Goal: Task Accomplishment & Management: Use online tool/utility

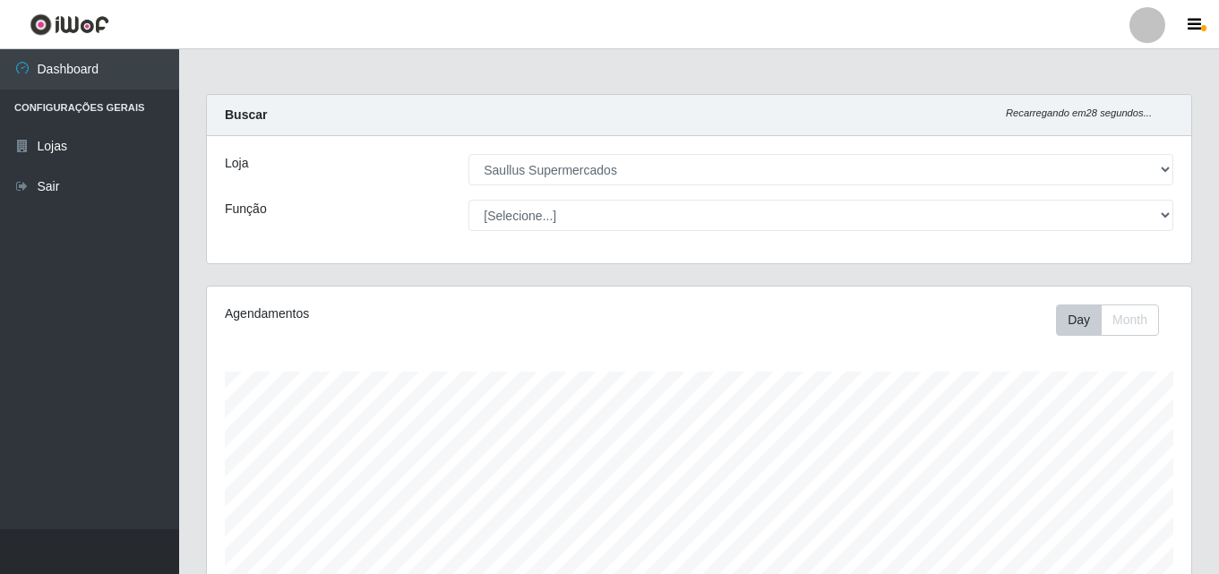
select select "423"
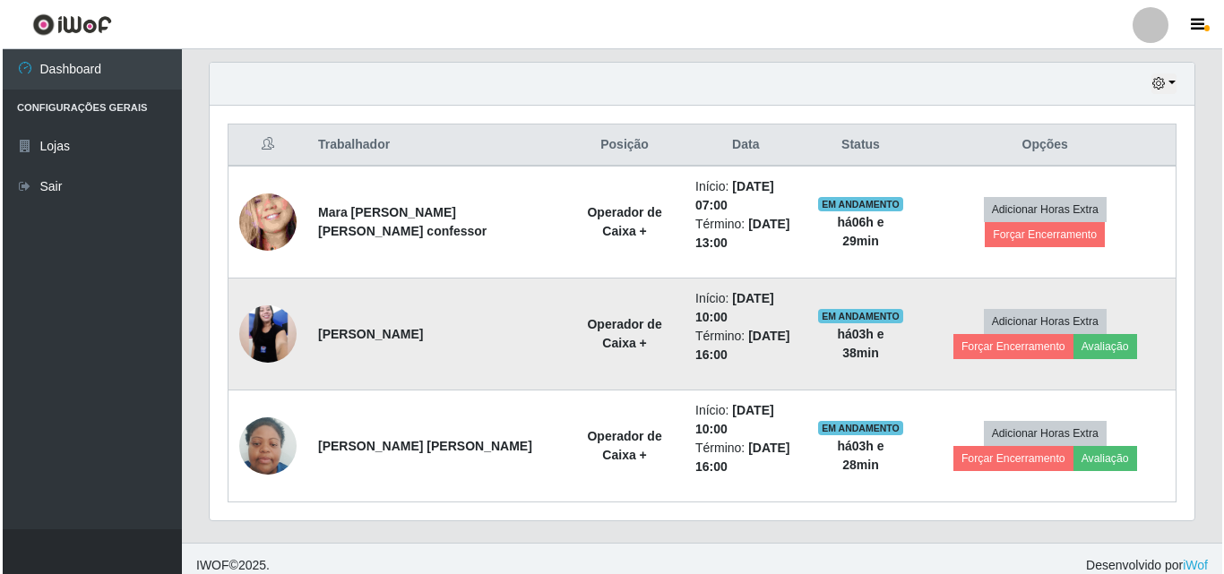
scroll to position [632, 0]
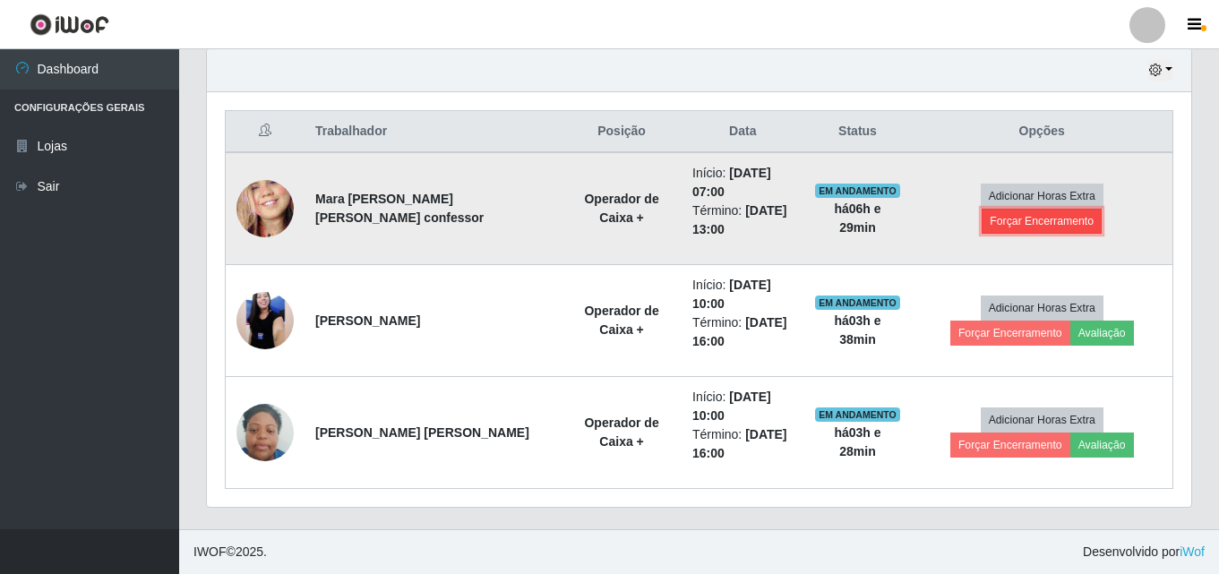
click at [1074, 209] on button "Forçar Encerramento" at bounding box center [1042, 221] width 120 height 25
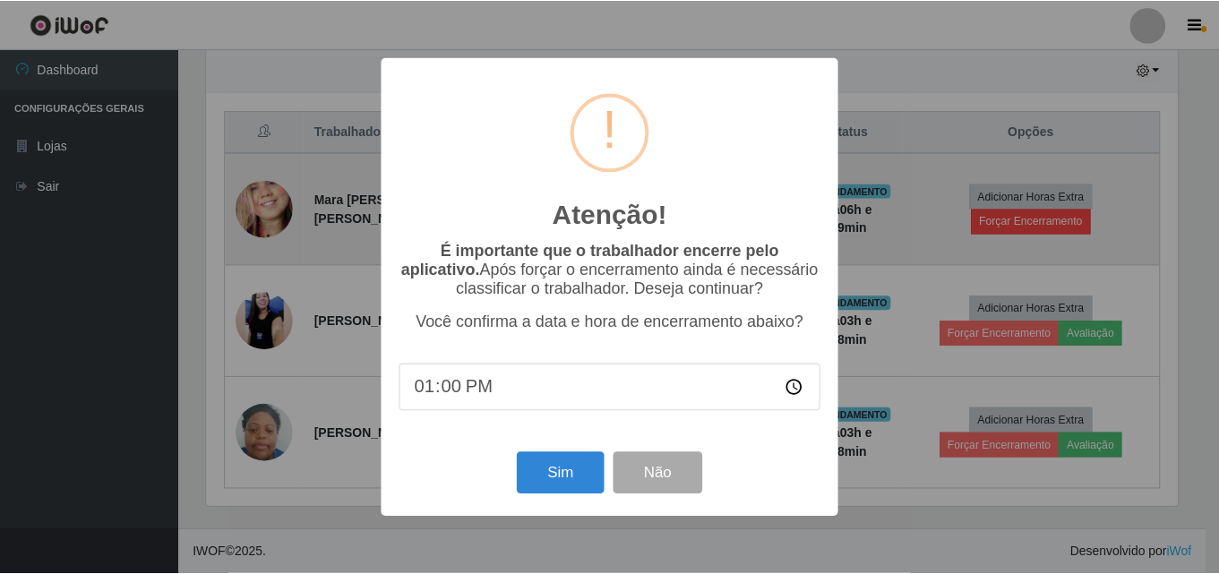
scroll to position [372, 976]
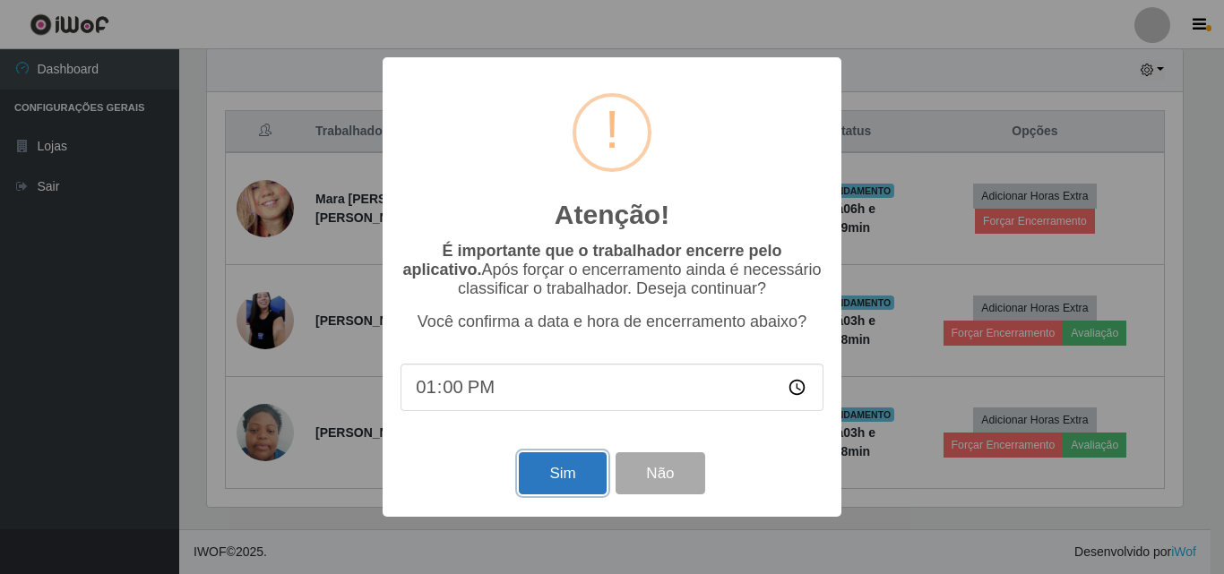
click at [555, 485] on button "Sim" at bounding box center [562, 473] width 87 height 42
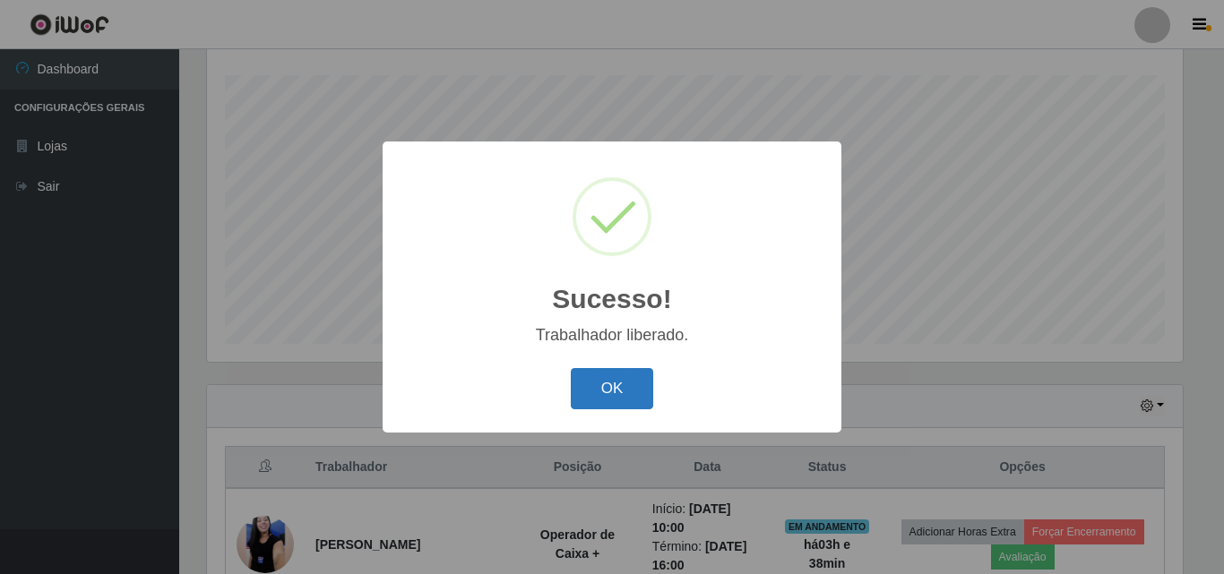
click at [596, 398] on button "OK" at bounding box center [612, 389] width 83 height 42
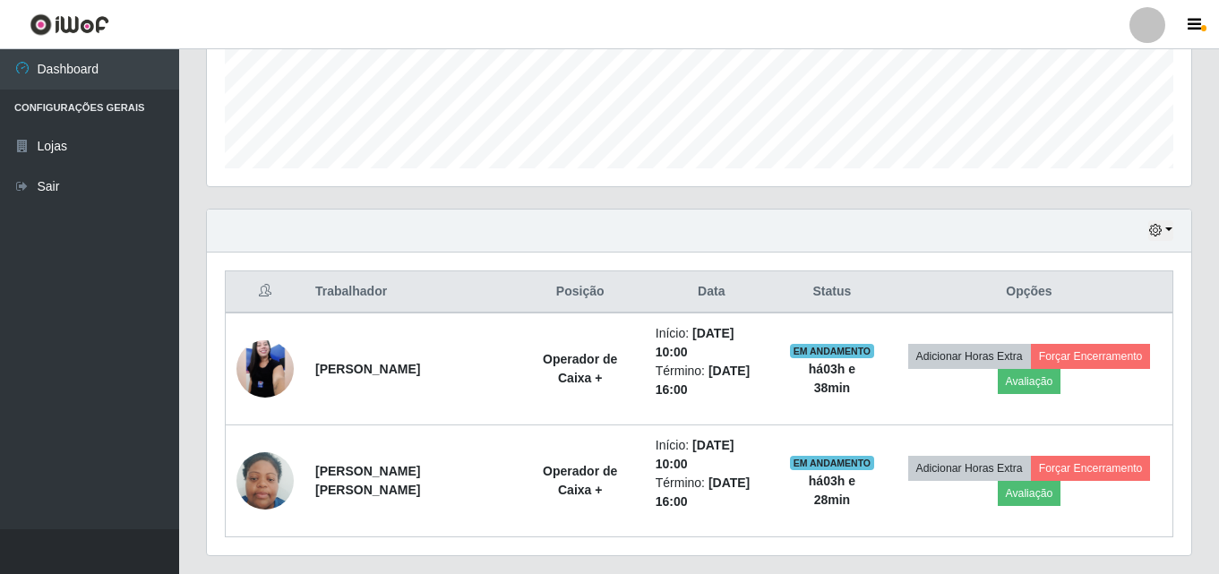
scroll to position [483, 0]
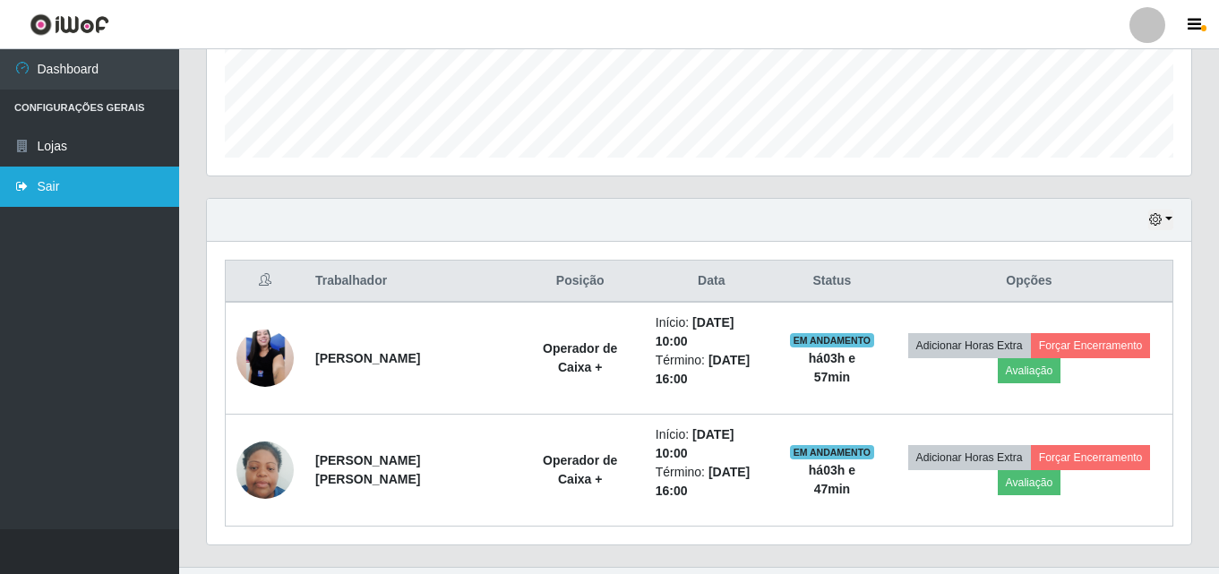
click at [147, 181] on link "Sair" at bounding box center [89, 187] width 179 height 40
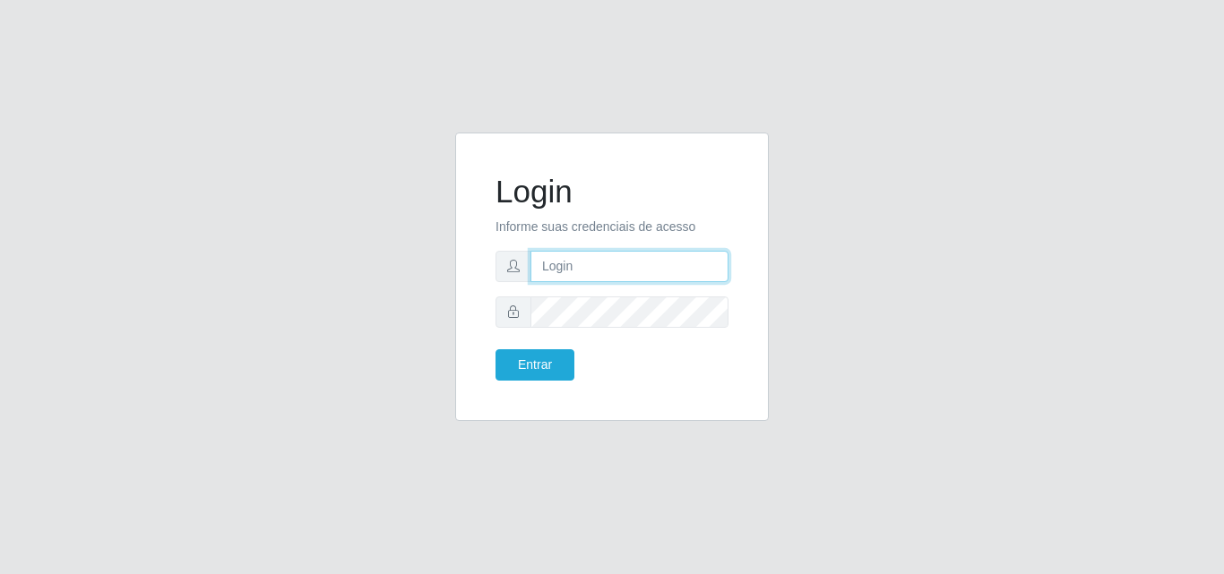
click at [597, 266] on input "text" at bounding box center [629, 266] width 198 height 31
type input "ana@saullus"
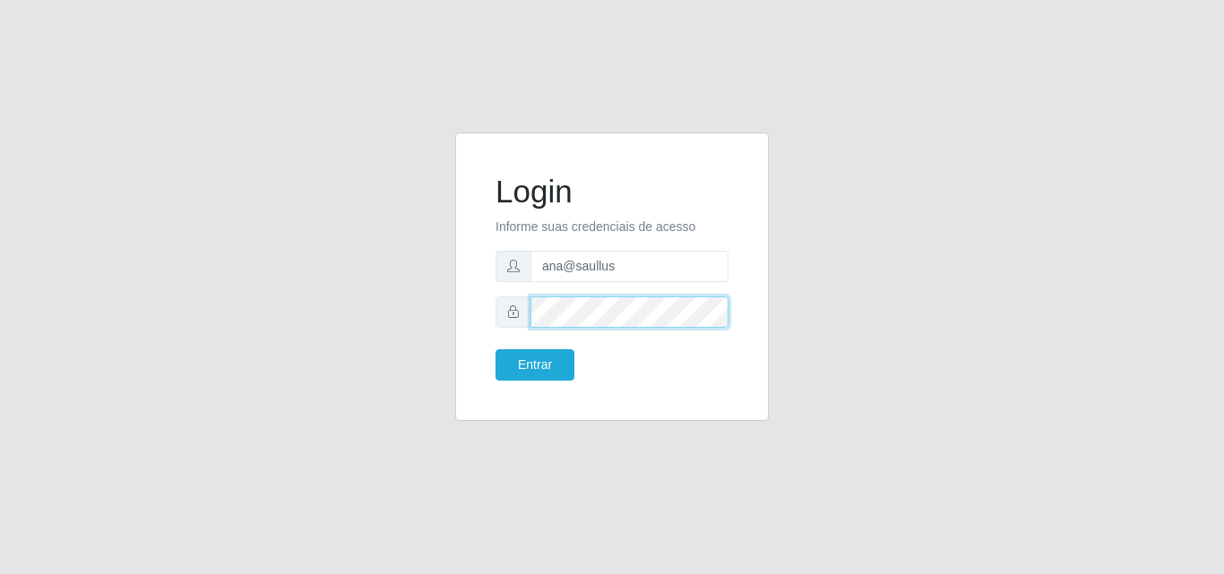
click at [495, 349] on button "Entrar" at bounding box center [534, 364] width 79 height 31
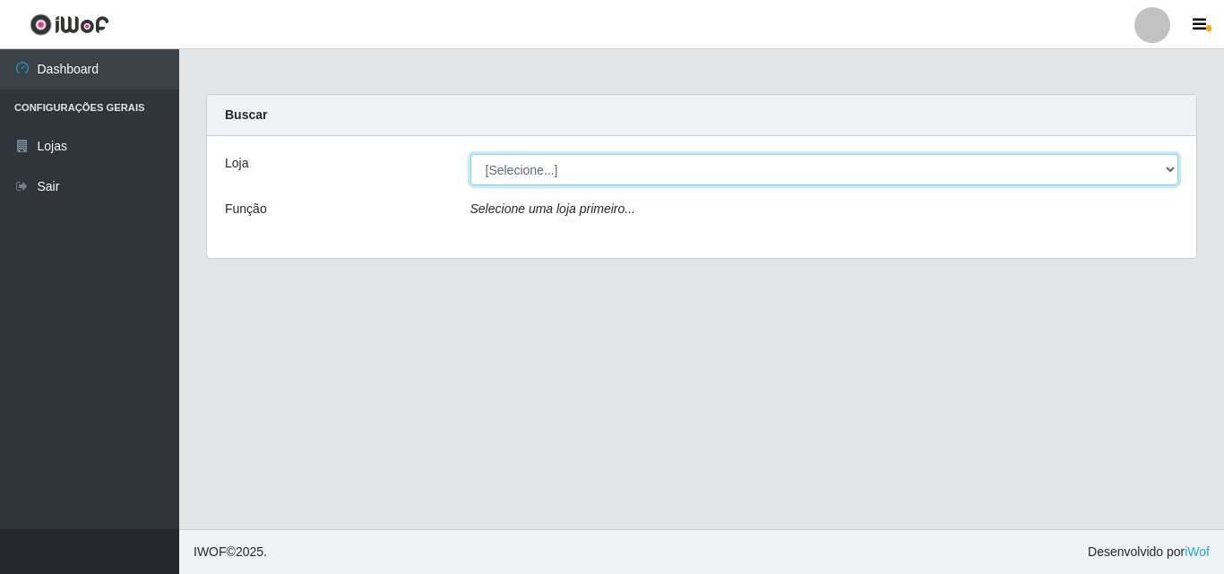
click at [1170, 166] on select "[Selecione...] Saullus Supermercados" at bounding box center [824, 169] width 709 height 31
select select "423"
click at [470, 154] on select "[Selecione...] Saullus Supermercados" at bounding box center [824, 169] width 709 height 31
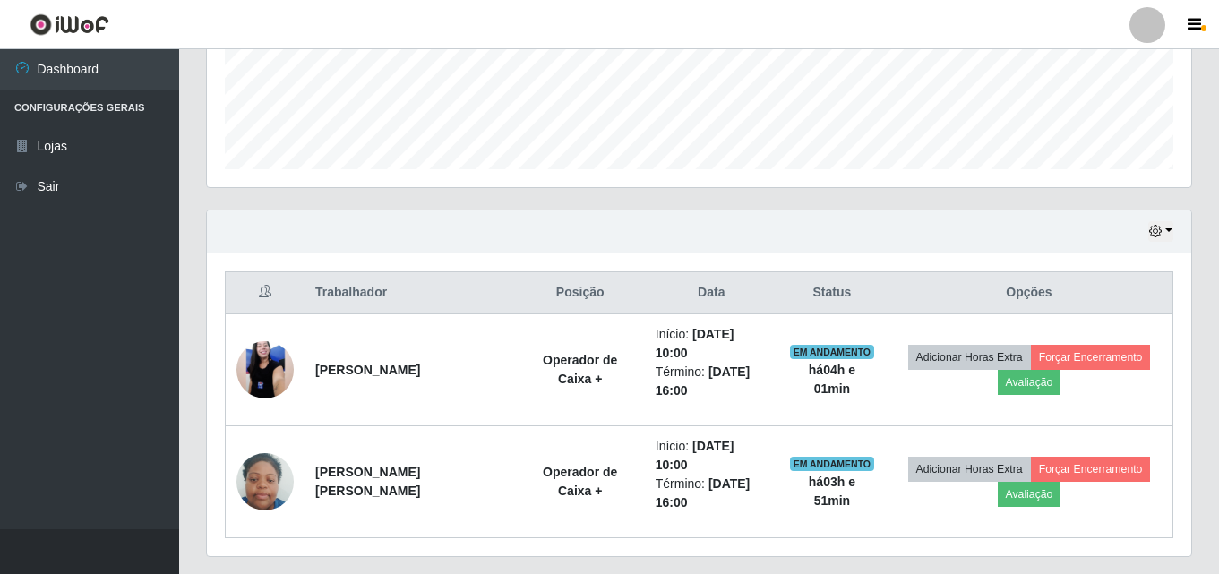
scroll to position [483, 0]
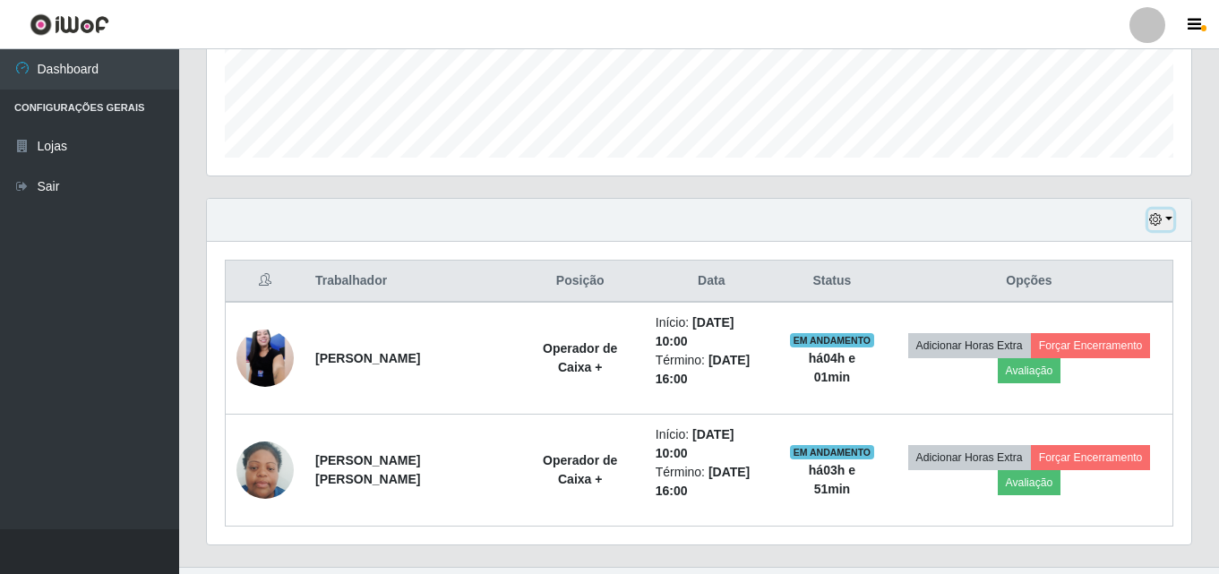
click at [1172, 219] on button "button" at bounding box center [1160, 220] width 25 height 21
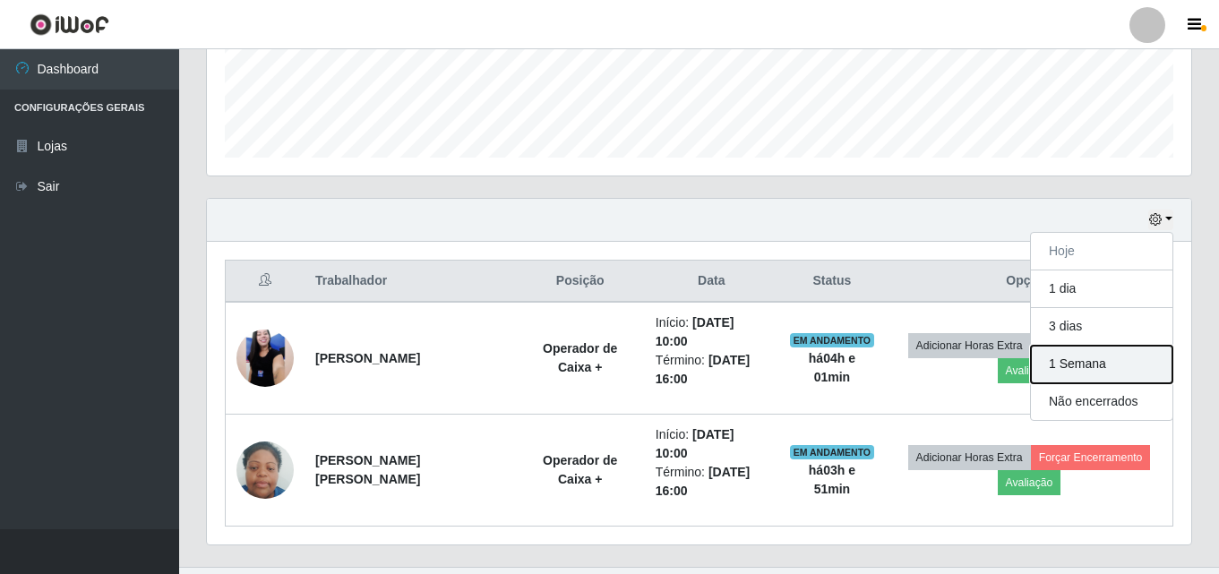
click at [1082, 364] on button "1 Semana" at bounding box center [1102, 365] width 142 height 38
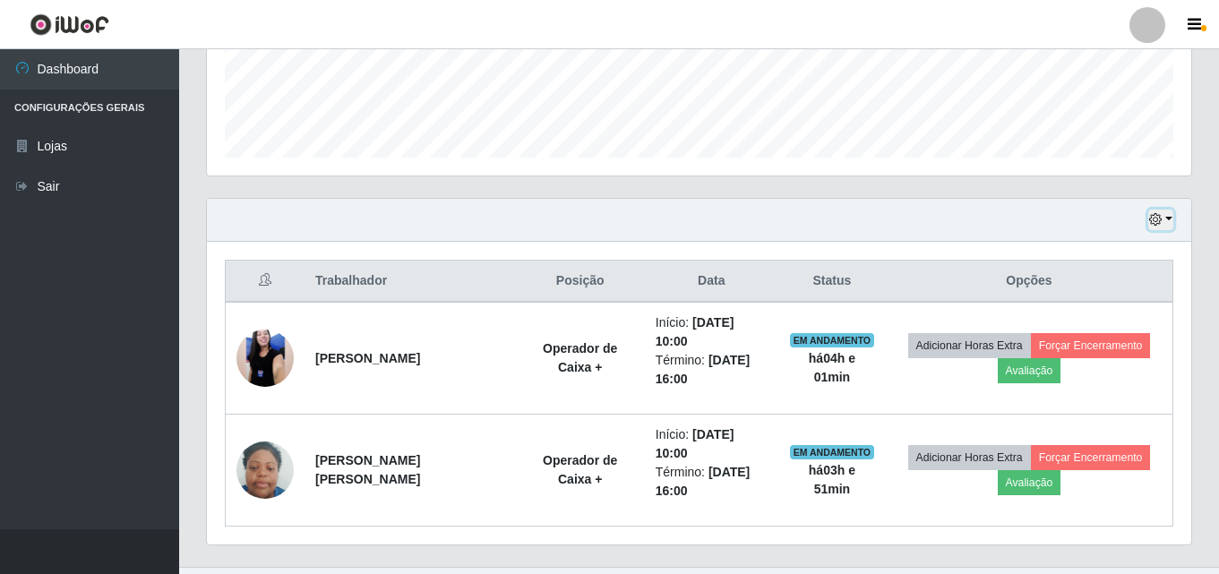
click at [1171, 219] on button "button" at bounding box center [1160, 220] width 25 height 21
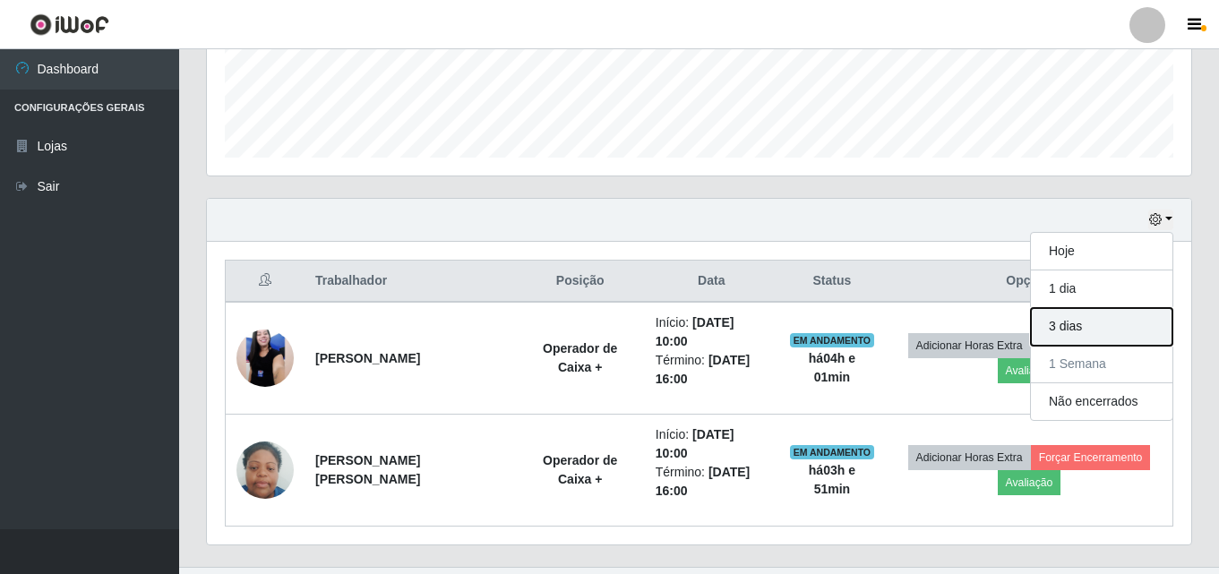
click at [1121, 341] on button "3 dias" at bounding box center [1102, 327] width 142 height 38
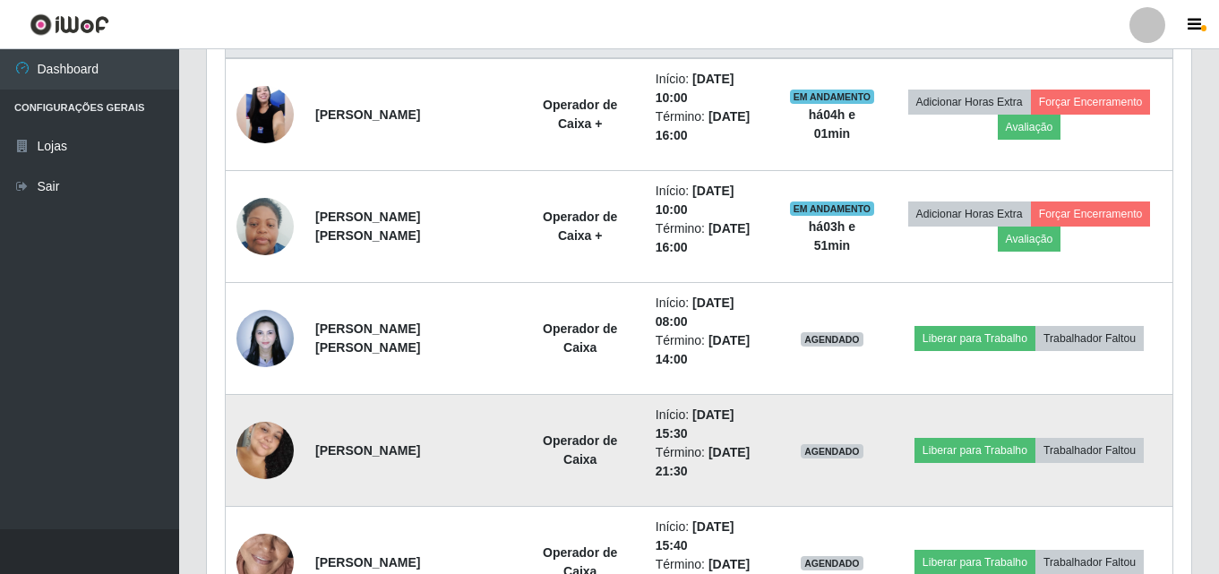
scroll to position [752, 0]
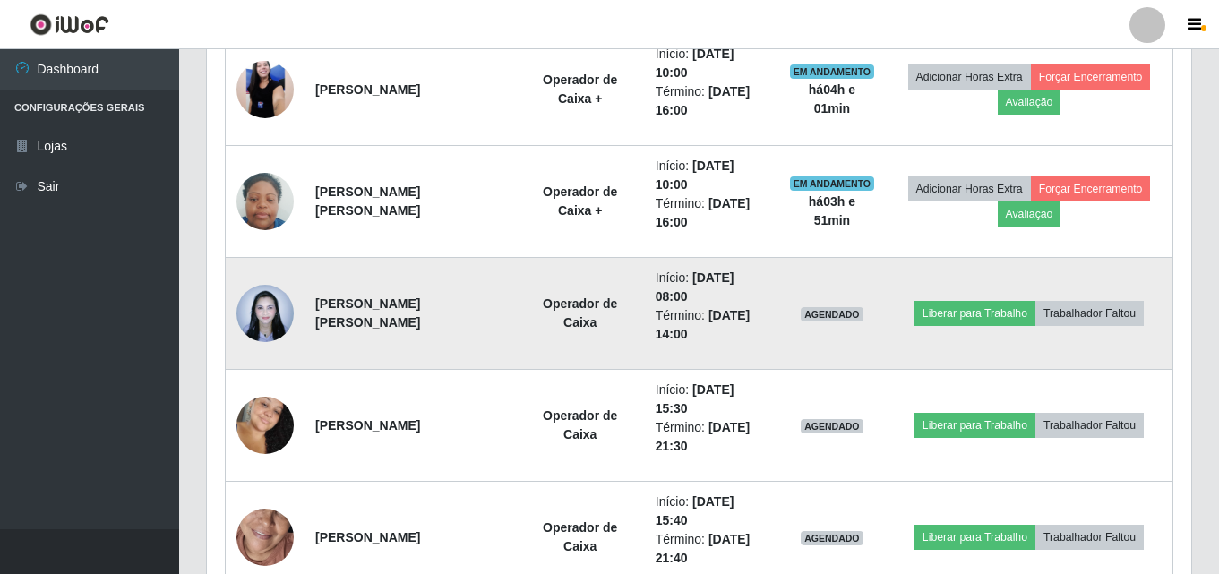
click at [245, 275] on img at bounding box center [264, 313] width 57 height 76
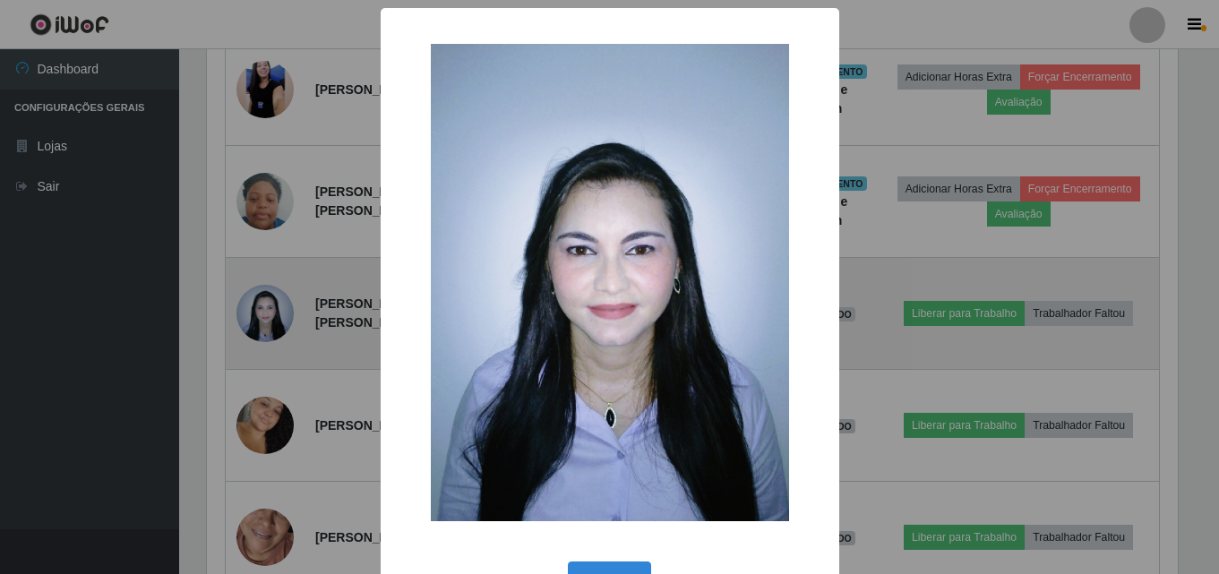
scroll to position [372, 976]
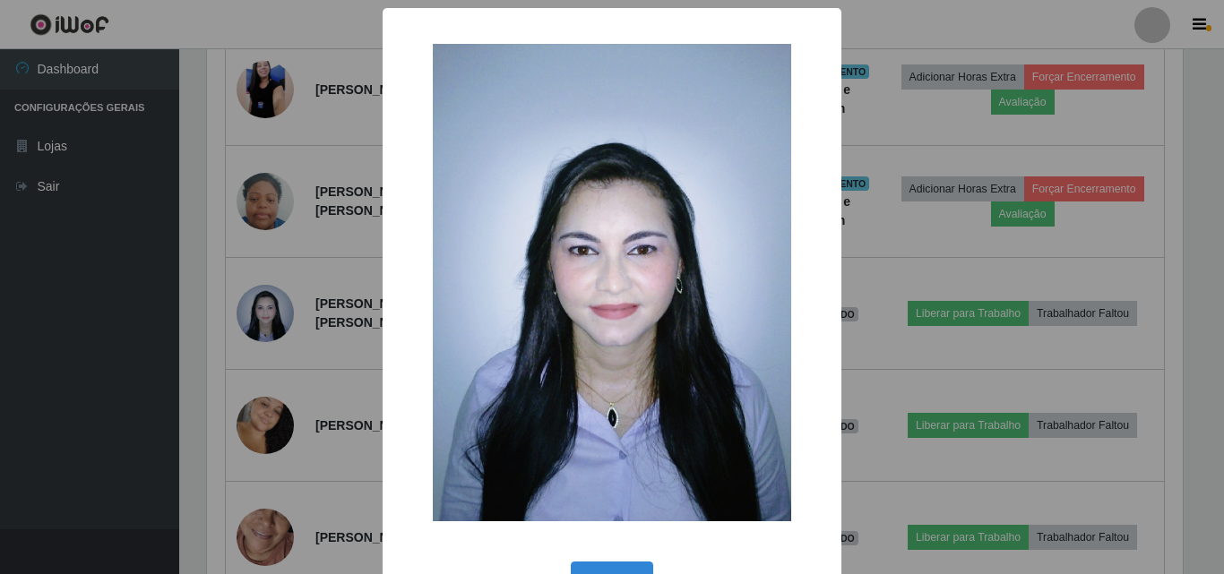
click at [271, 323] on div "× OK Cancel" at bounding box center [612, 287] width 1224 height 574
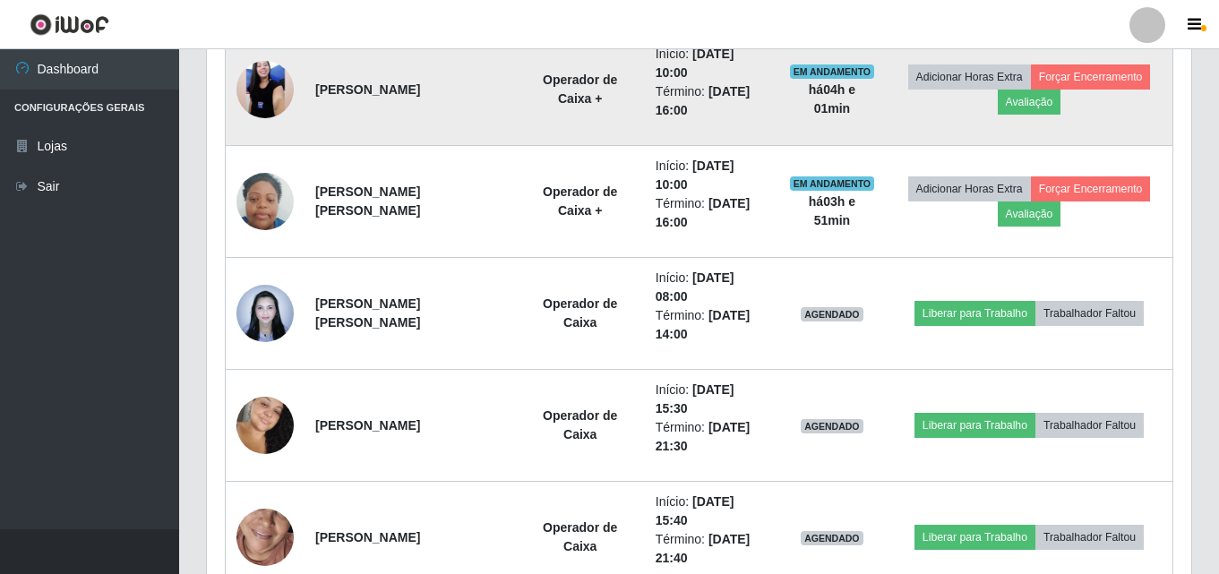
scroll to position [483, 0]
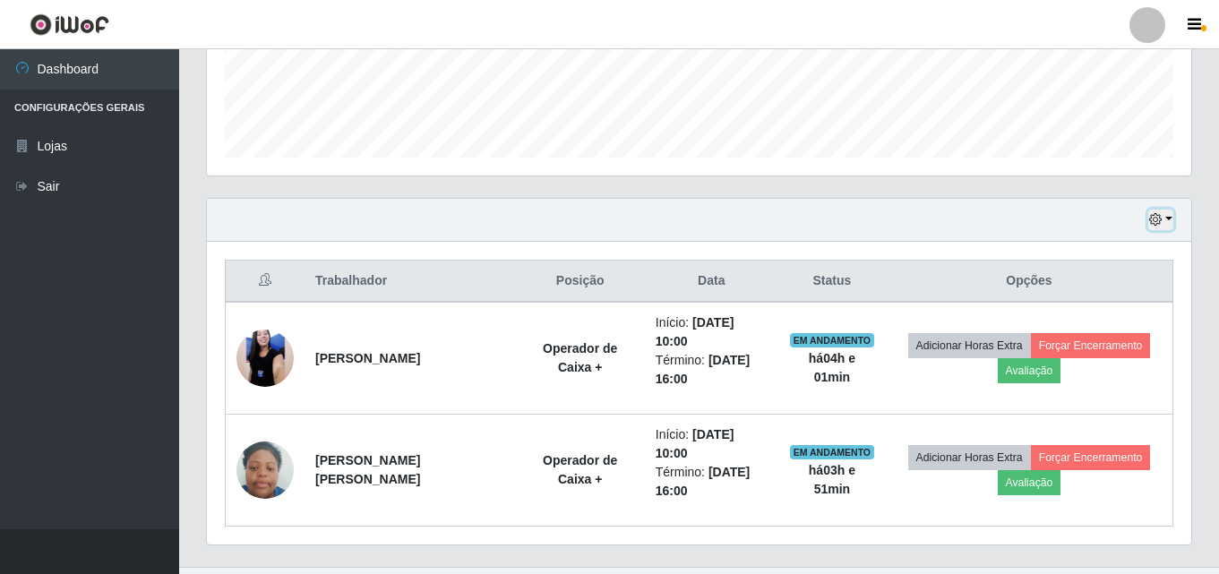
click at [1165, 219] on button "button" at bounding box center [1160, 220] width 25 height 21
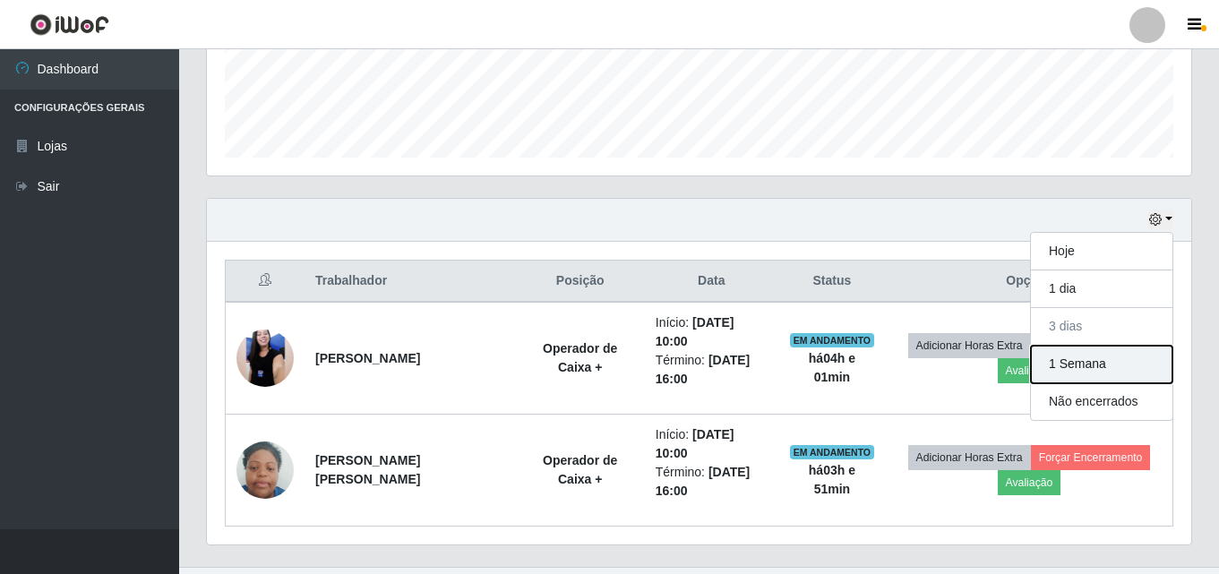
click at [1121, 363] on button "1 Semana" at bounding box center [1102, 365] width 142 height 38
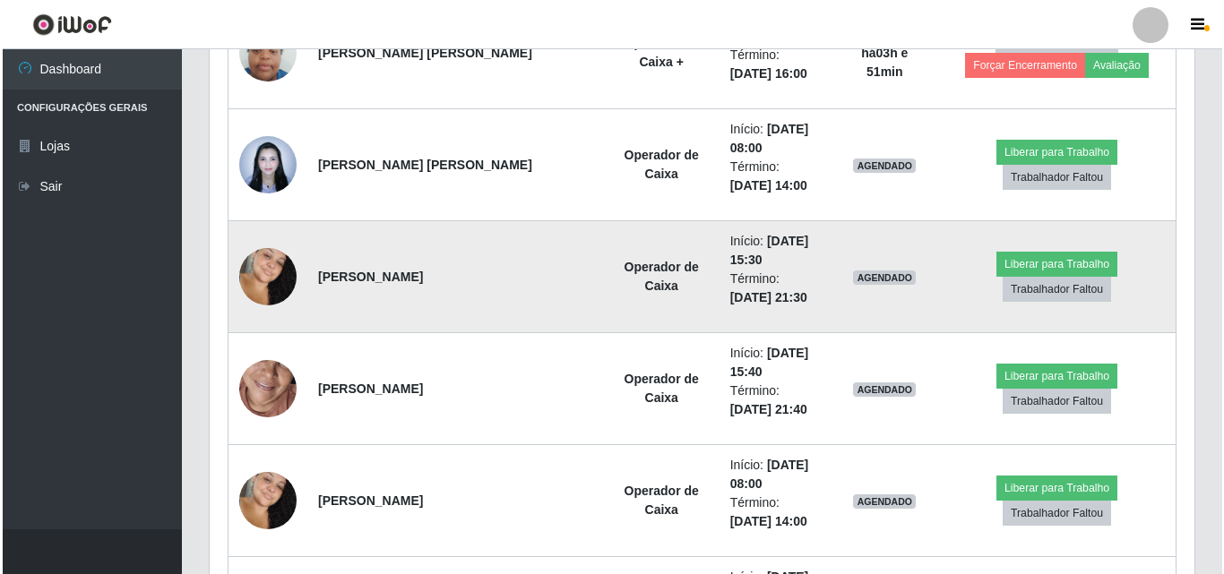
scroll to position [931, 0]
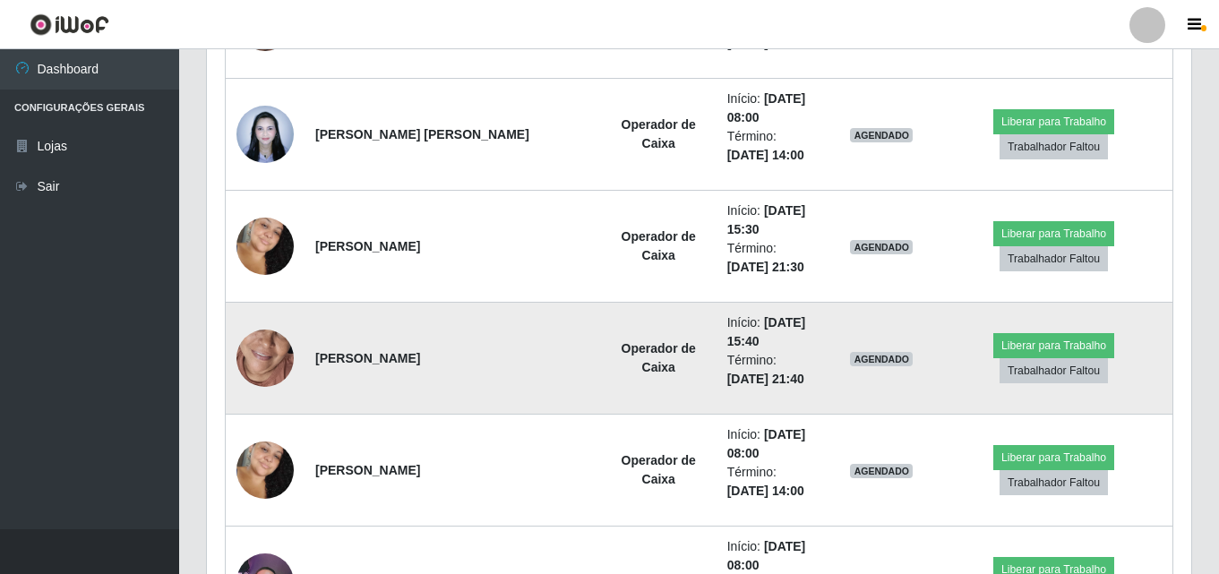
click at [288, 357] on img at bounding box center [264, 359] width 57 height 125
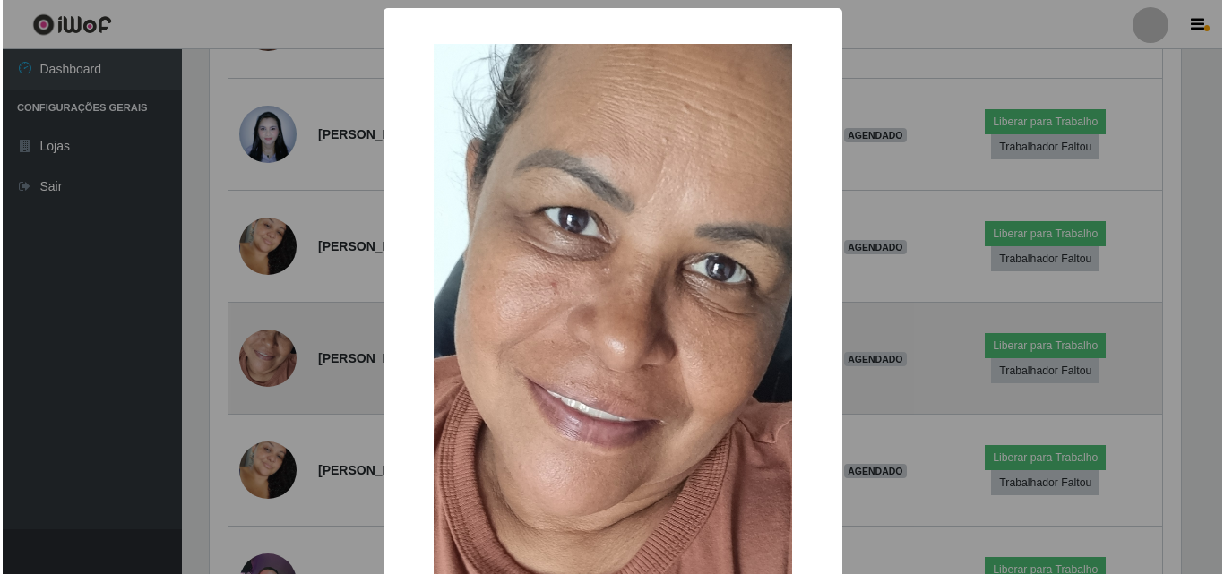
scroll to position [372, 976]
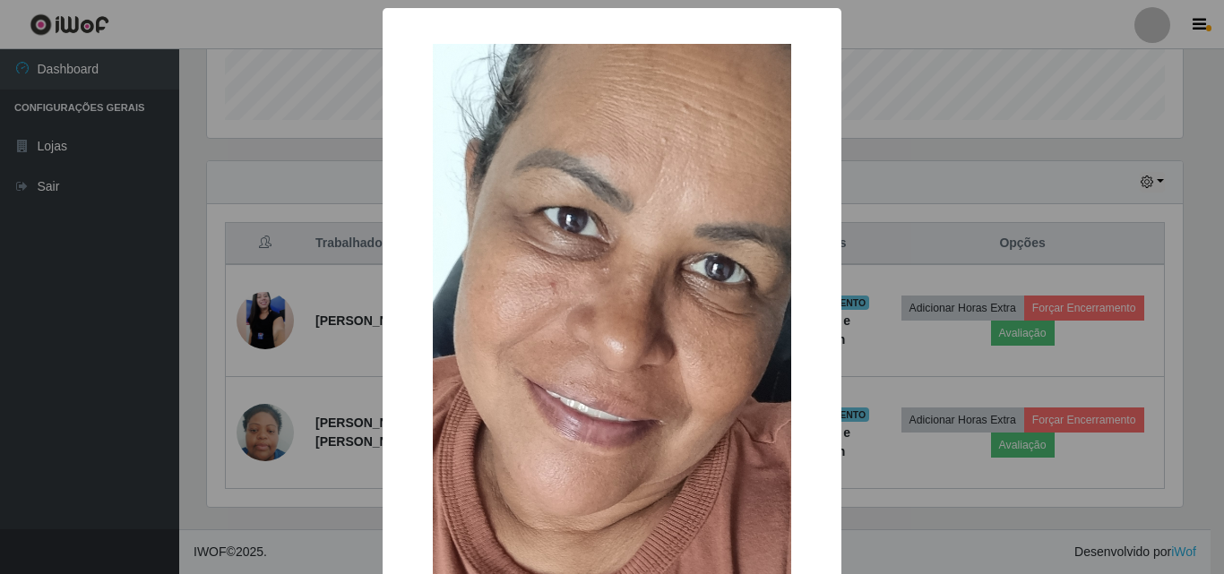
click at [288, 358] on div "× OK Cancel" at bounding box center [612, 287] width 1224 height 574
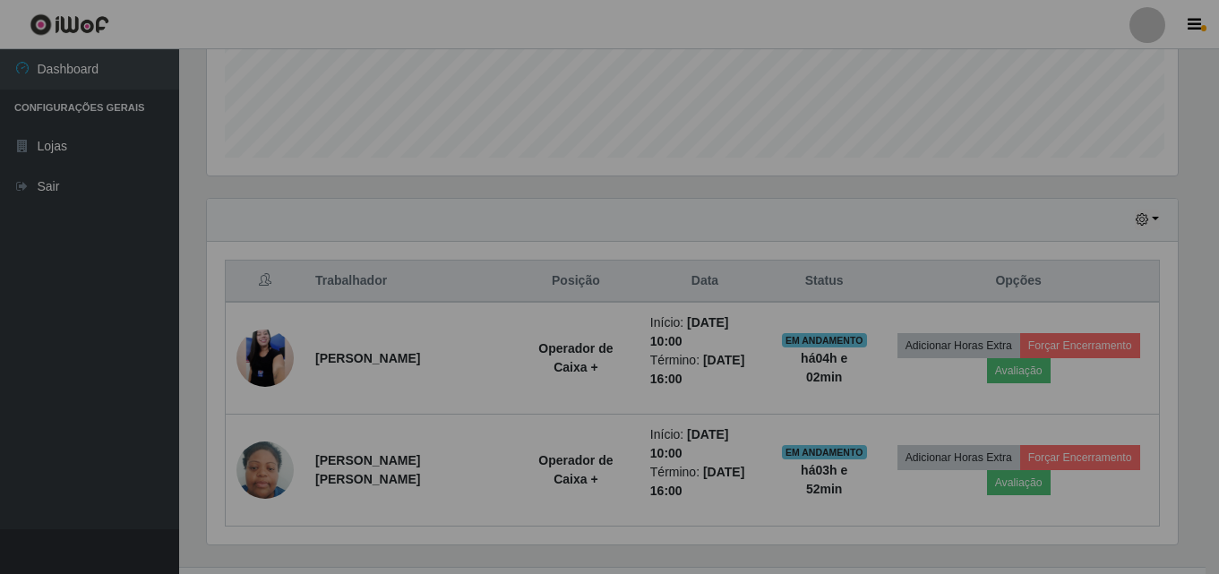
scroll to position [372, 984]
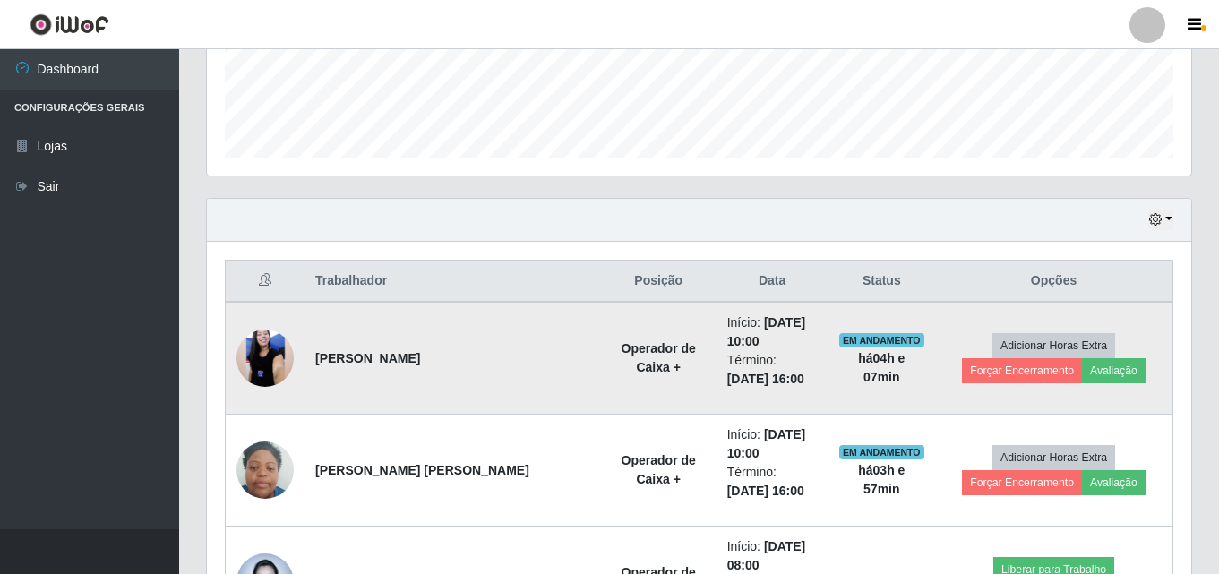
click at [300, 369] on td at bounding box center [266, 358] width 80 height 113
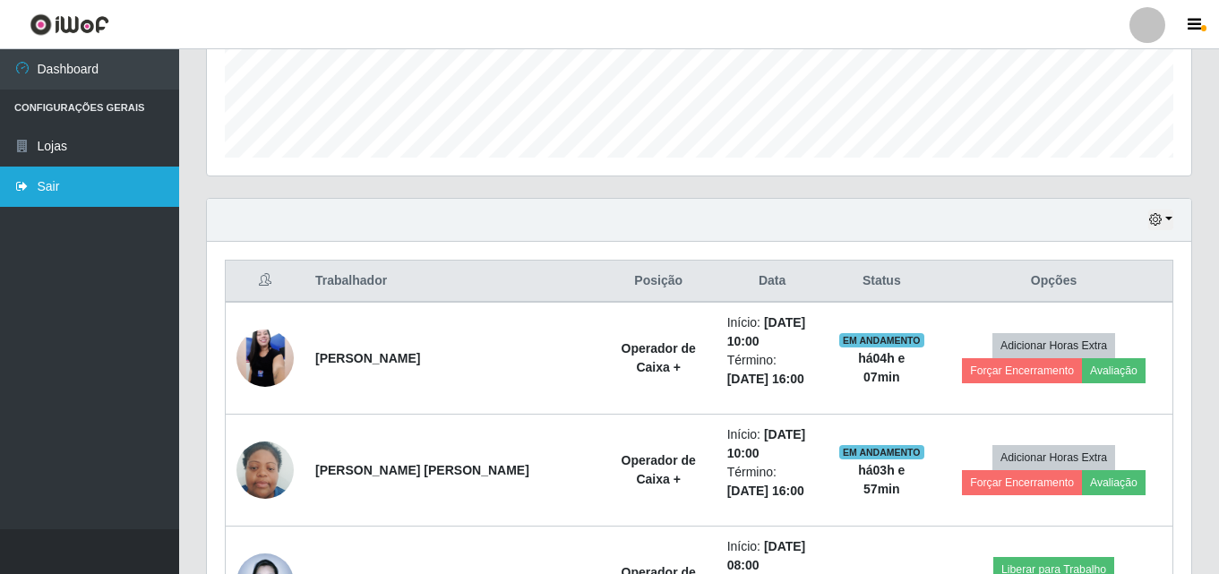
click at [92, 192] on link "Sair" at bounding box center [89, 187] width 179 height 40
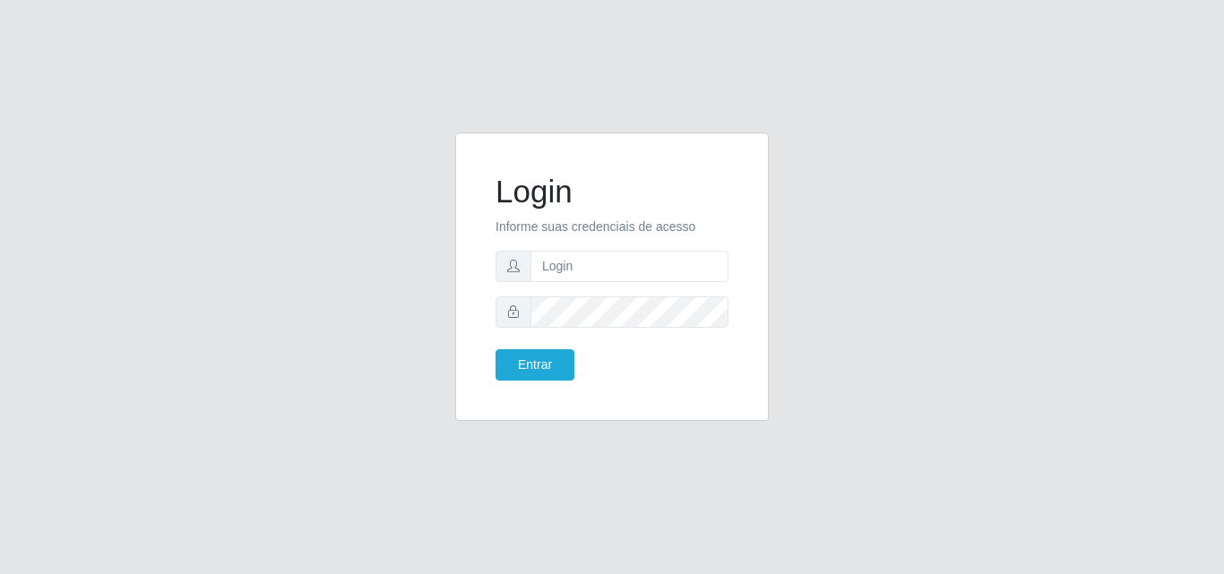
click at [92, 192] on div "Login Informe suas credenciais de acesso Entrar" at bounding box center [612, 287] width 1224 height 574
